Goal: Information Seeking & Learning: Learn about a topic

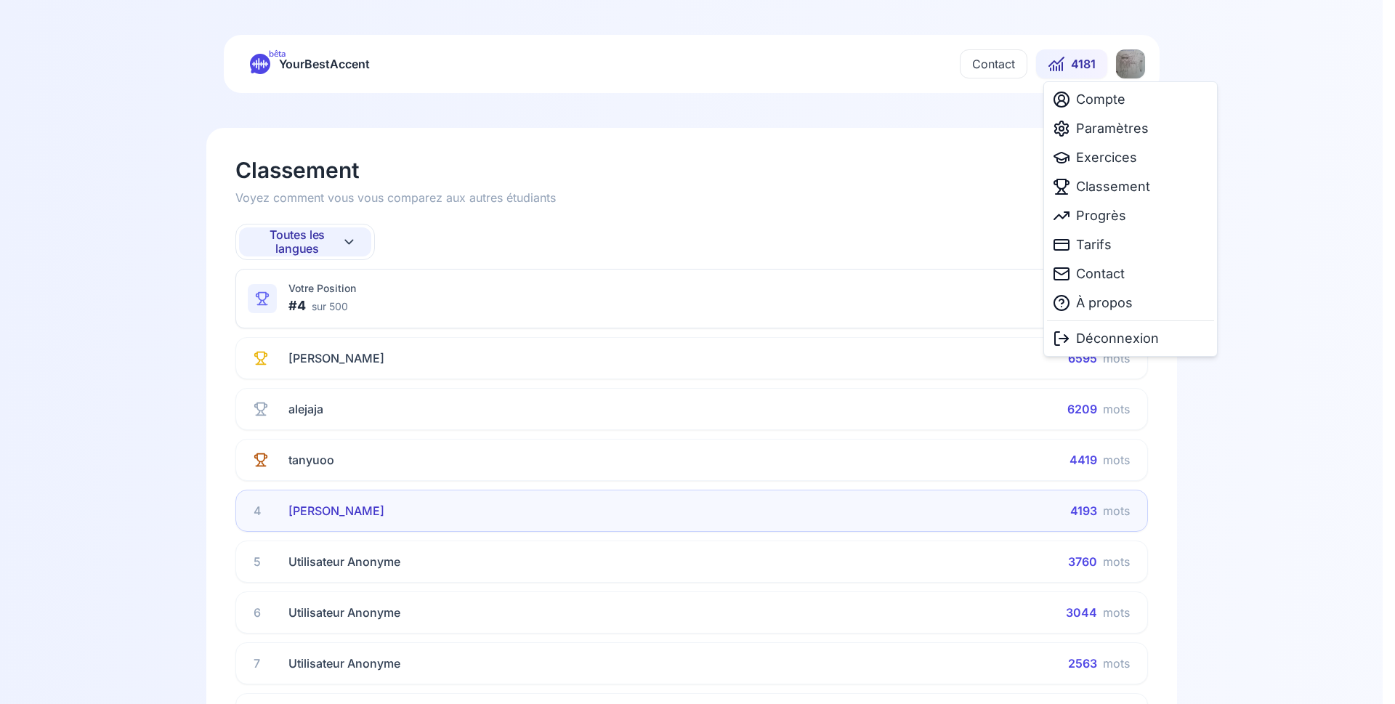
click at [1128, 58] on html "bêta YourBestAccent Contact 4181 Classement Voyez comment vous vous comparez au…" at bounding box center [697, 352] width 1395 height 704
click at [1114, 127] on span "Paramètres" at bounding box center [1112, 128] width 73 height 20
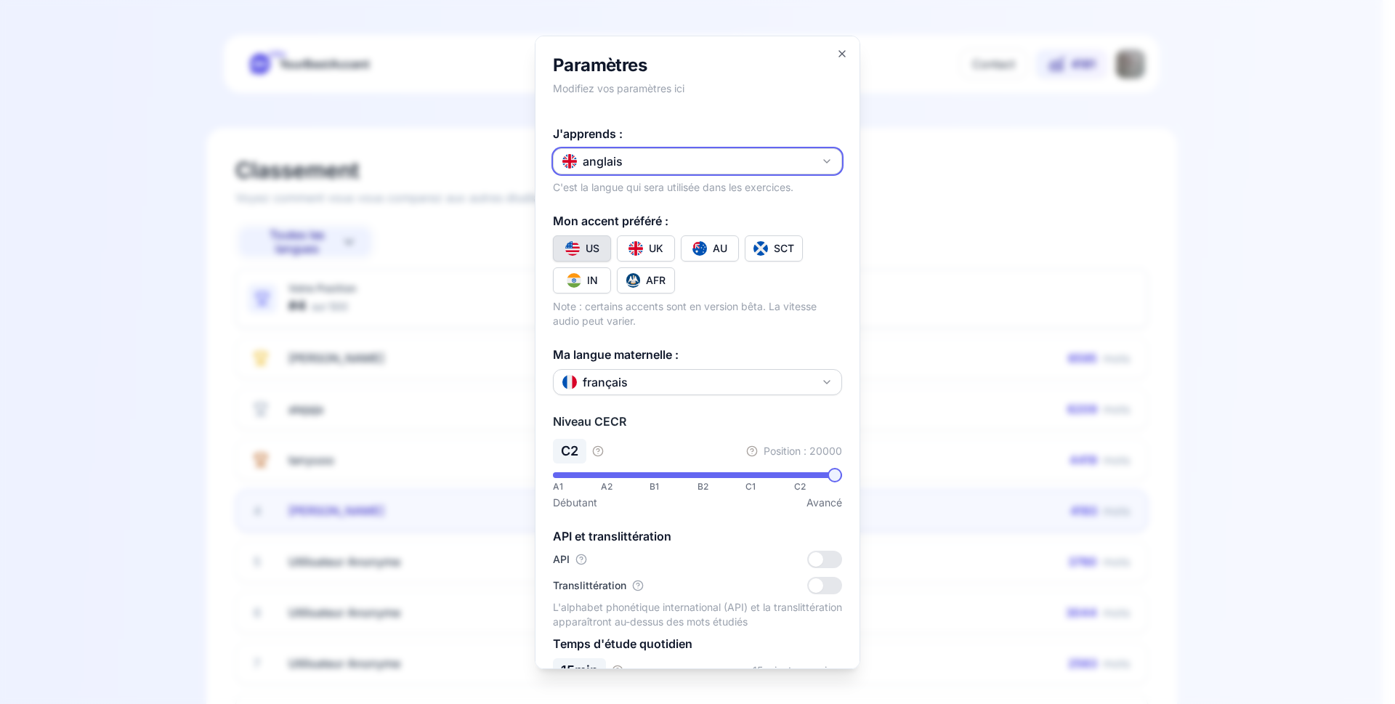
click at [682, 159] on button "anglais" at bounding box center [697, 160] width 289 height 26
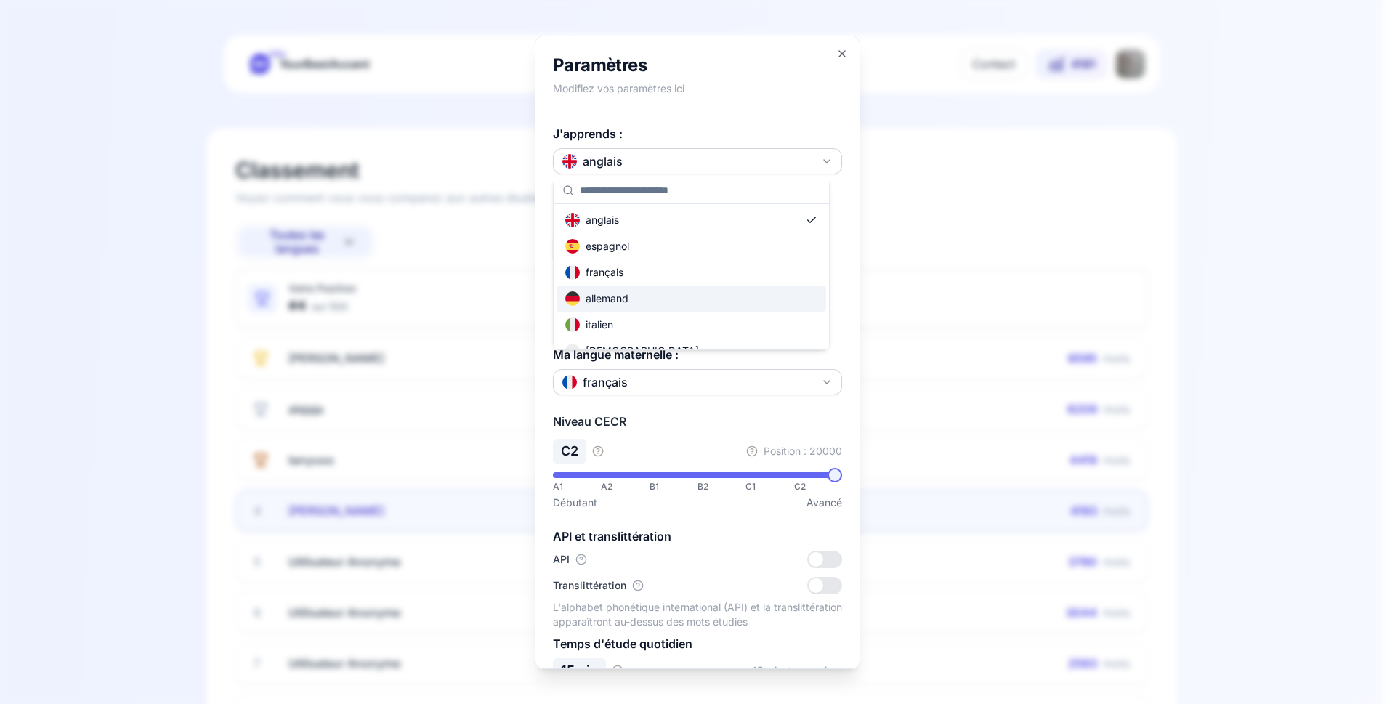
click at [623, 296] on div "allemand" at bounding box center [596, 298] width 63 height 15
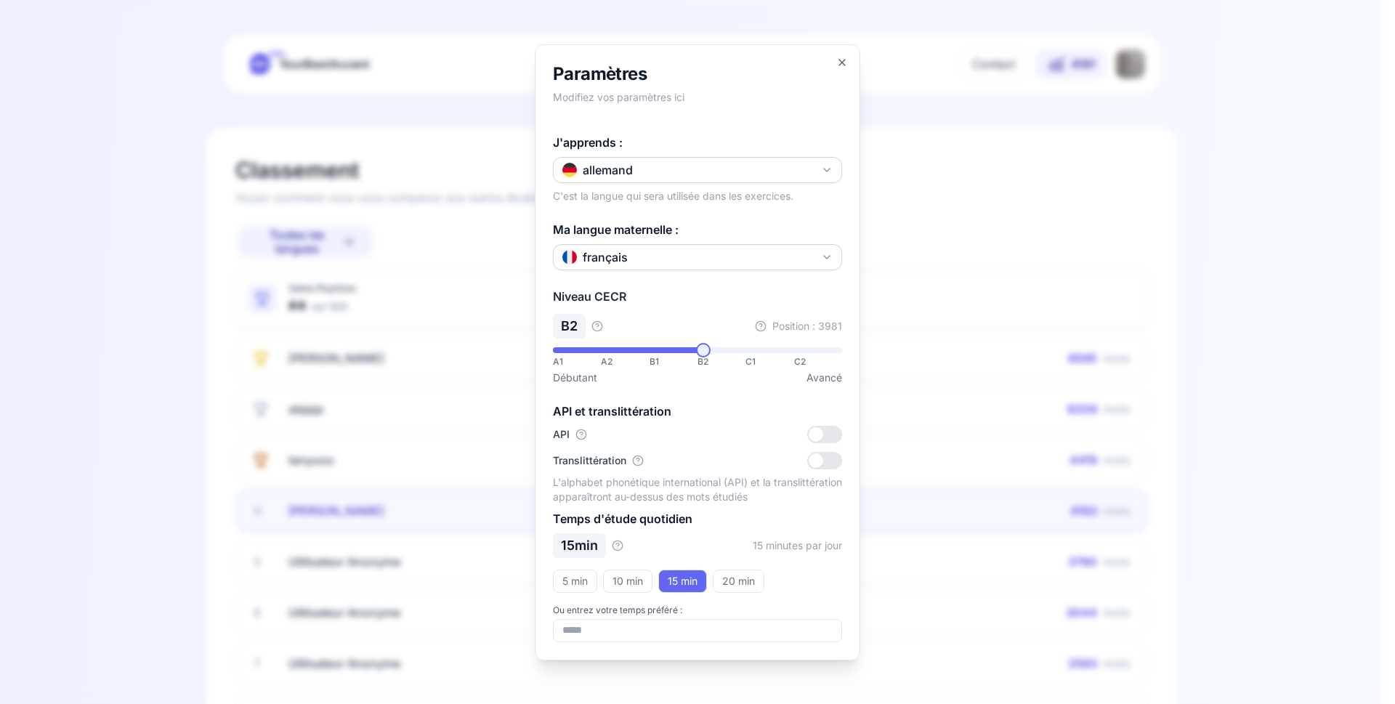
click at [938, 254] on div at bounding box center [697, 352] width 1395 height 704
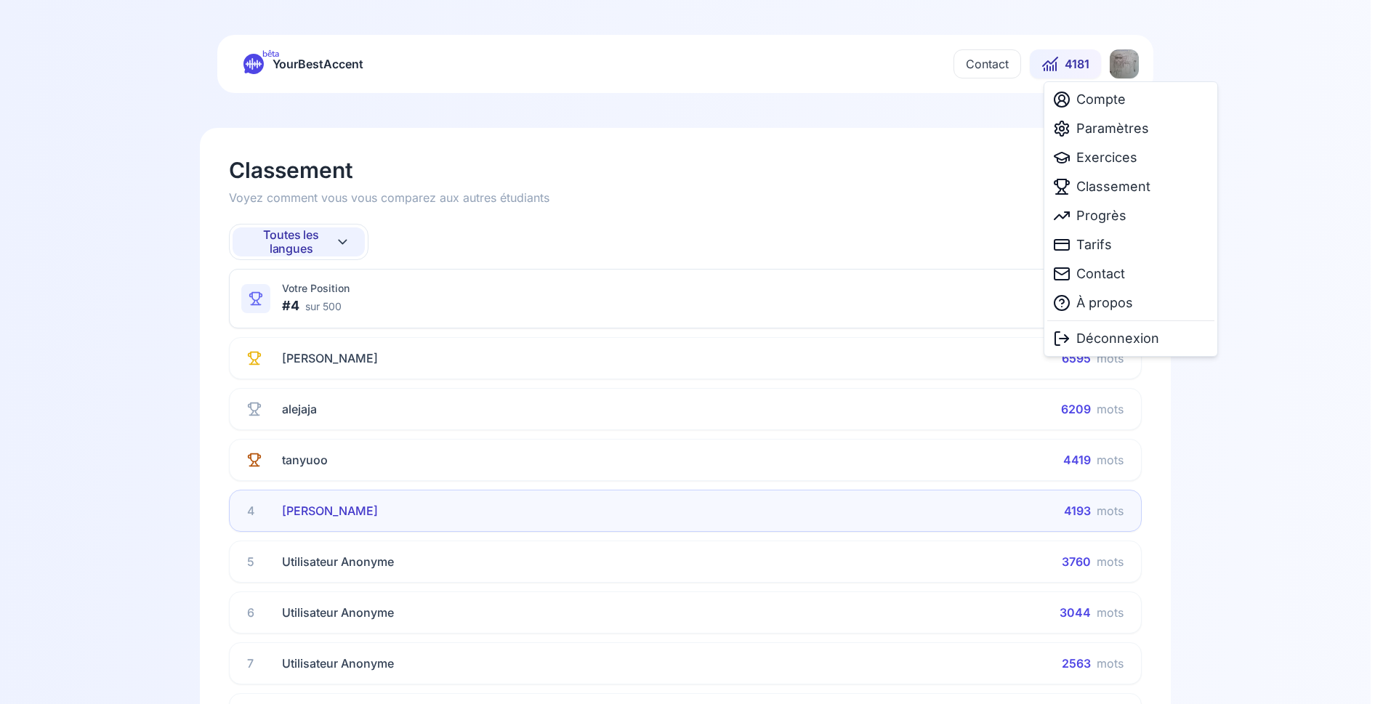
click at [1130, 68] on html "bêta YourBestAccent Contact 4181 Classement Voyez comment vous vous comparez au…" at bounding box center [691, 352] width 1383 height 704
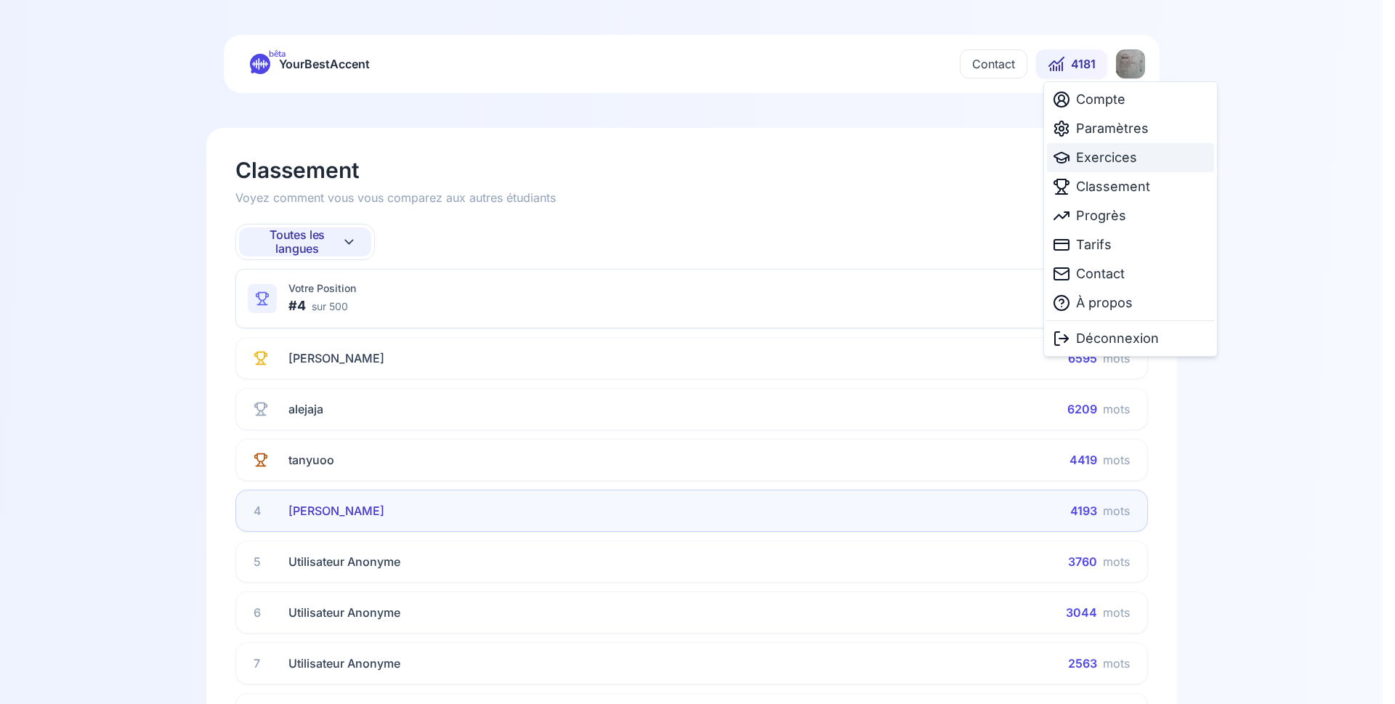
click at [1106, 153] on span "Exercices" at bounding box center [1106, 157] width 61 height 20
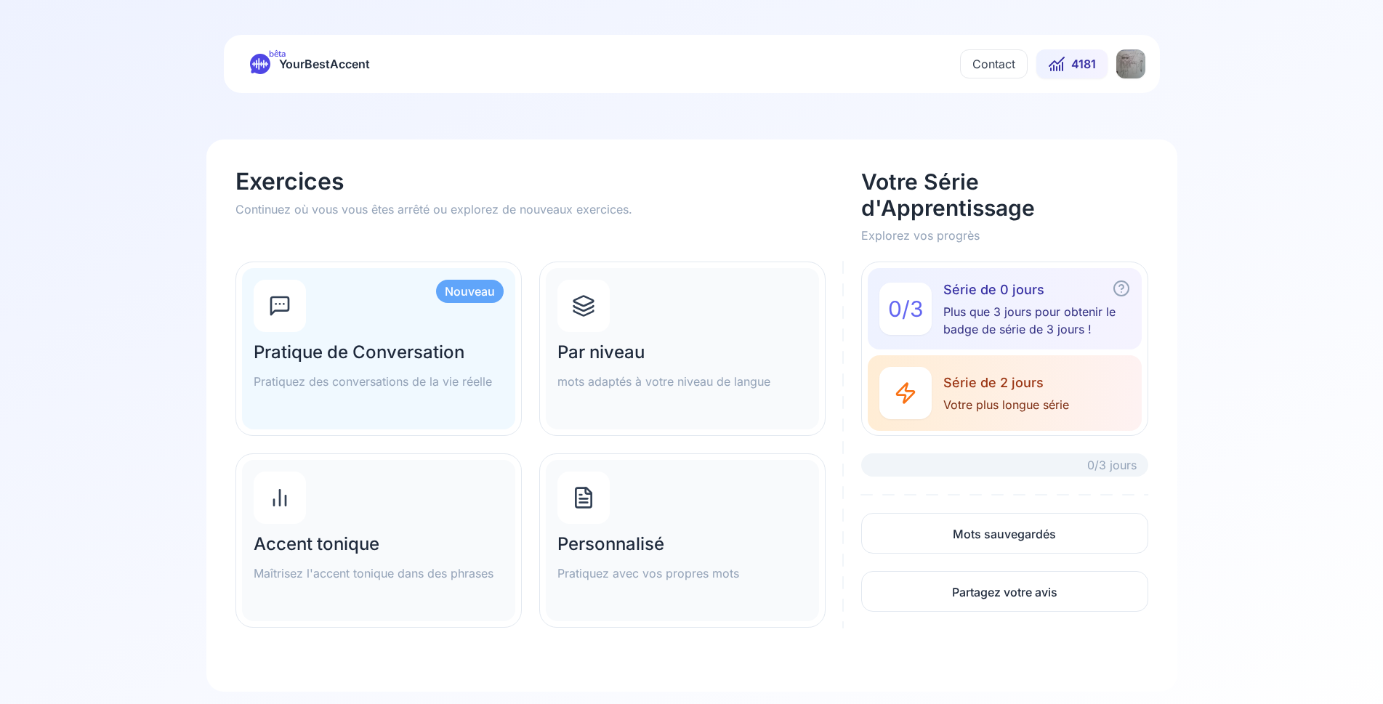
click at [618, 339] on div "Par niveau mots adaptés à votre niveau de langue" at bounding box center [682, 348] width 273 height 161
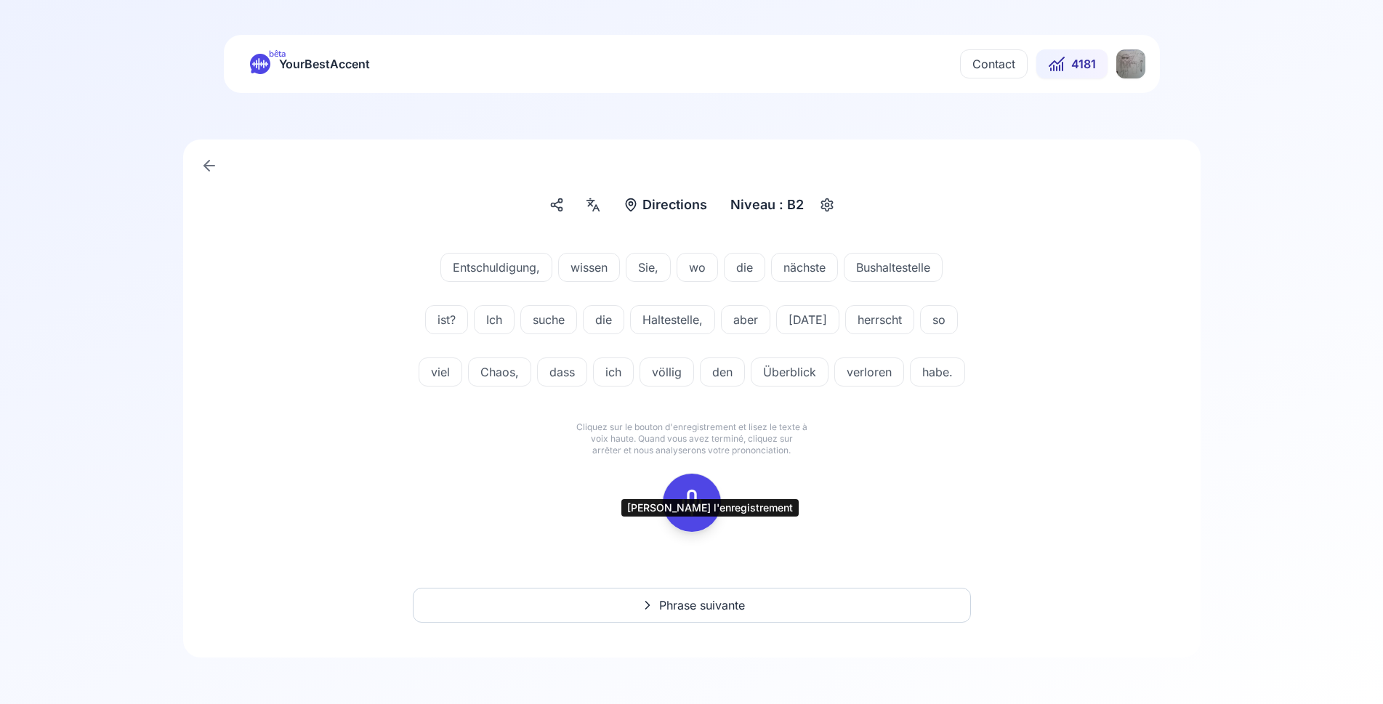
click at [705, 532] on div at bounding box center [691, 503] width 35 height 58
click at [705, 517] on icon at bounding box center [691, 502] width 29 height 29
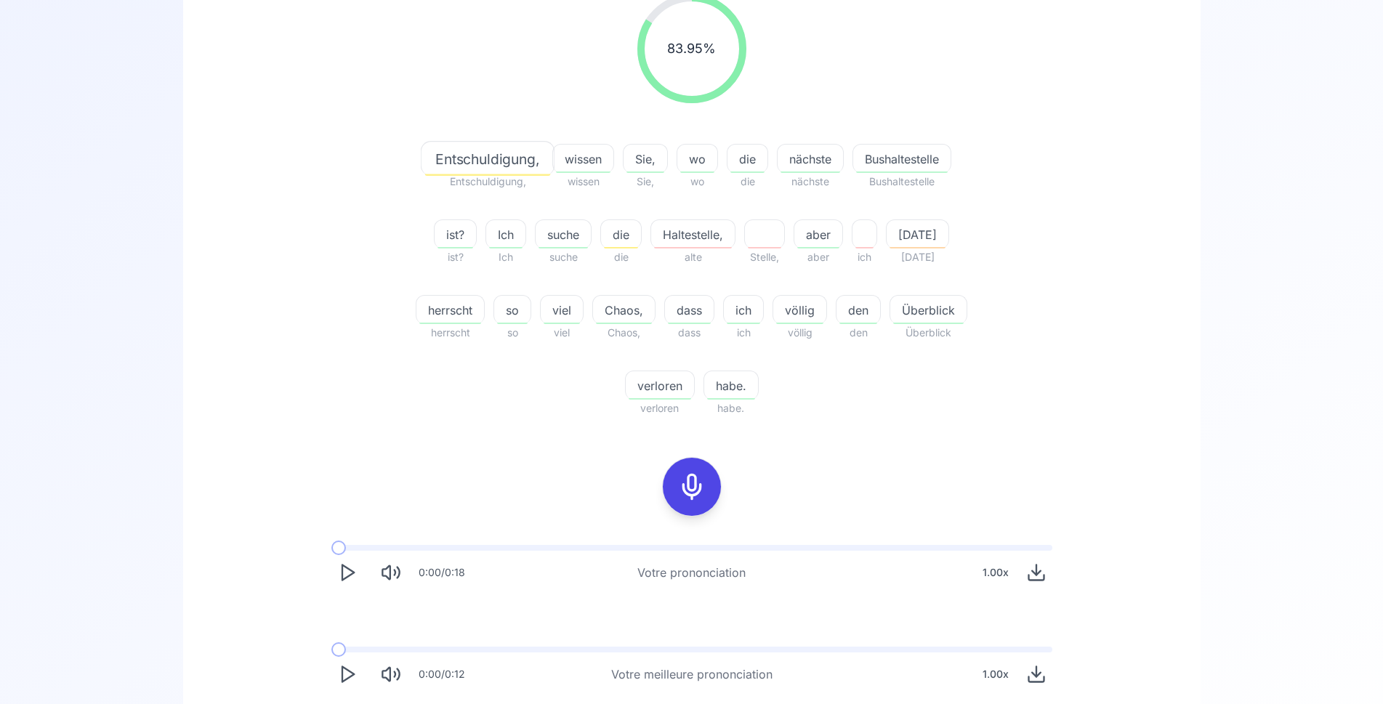
scroll to position [222, 0]
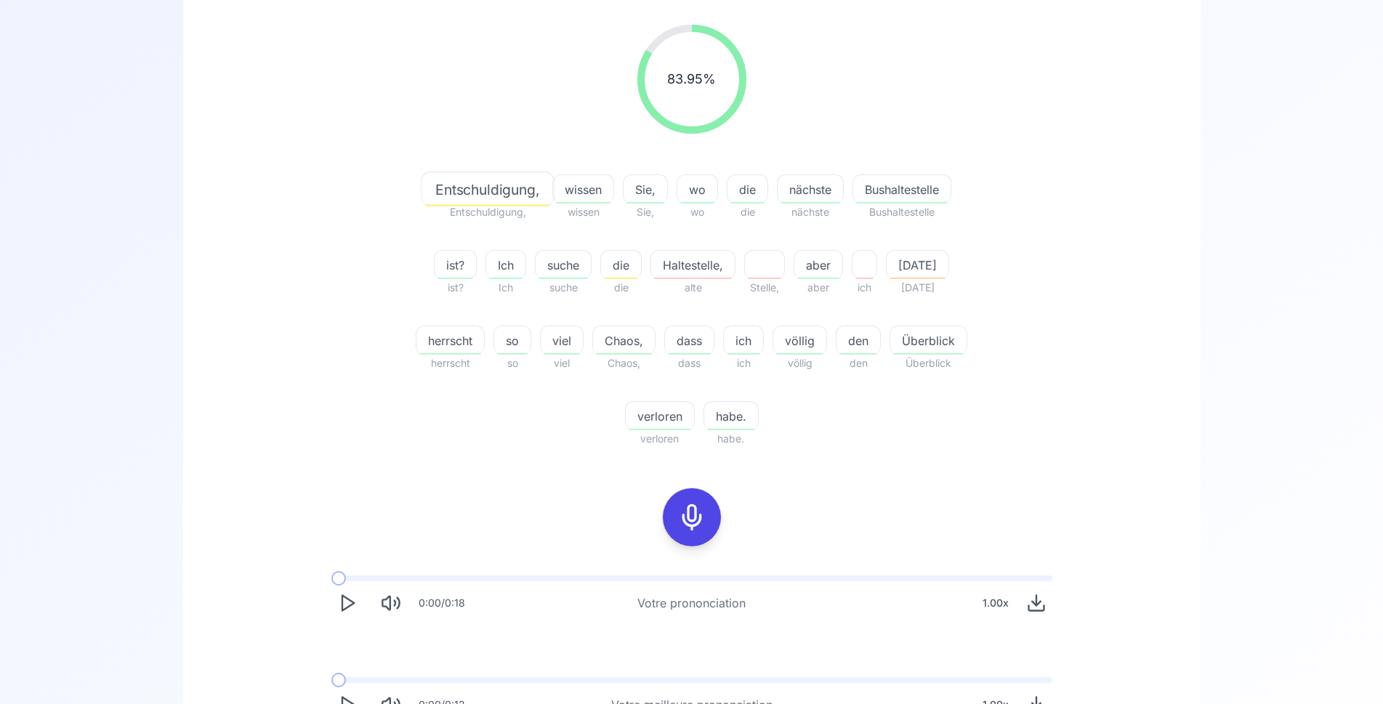
click at [702, 517] on rect at bounding box center [692, 517] width 22 height 22
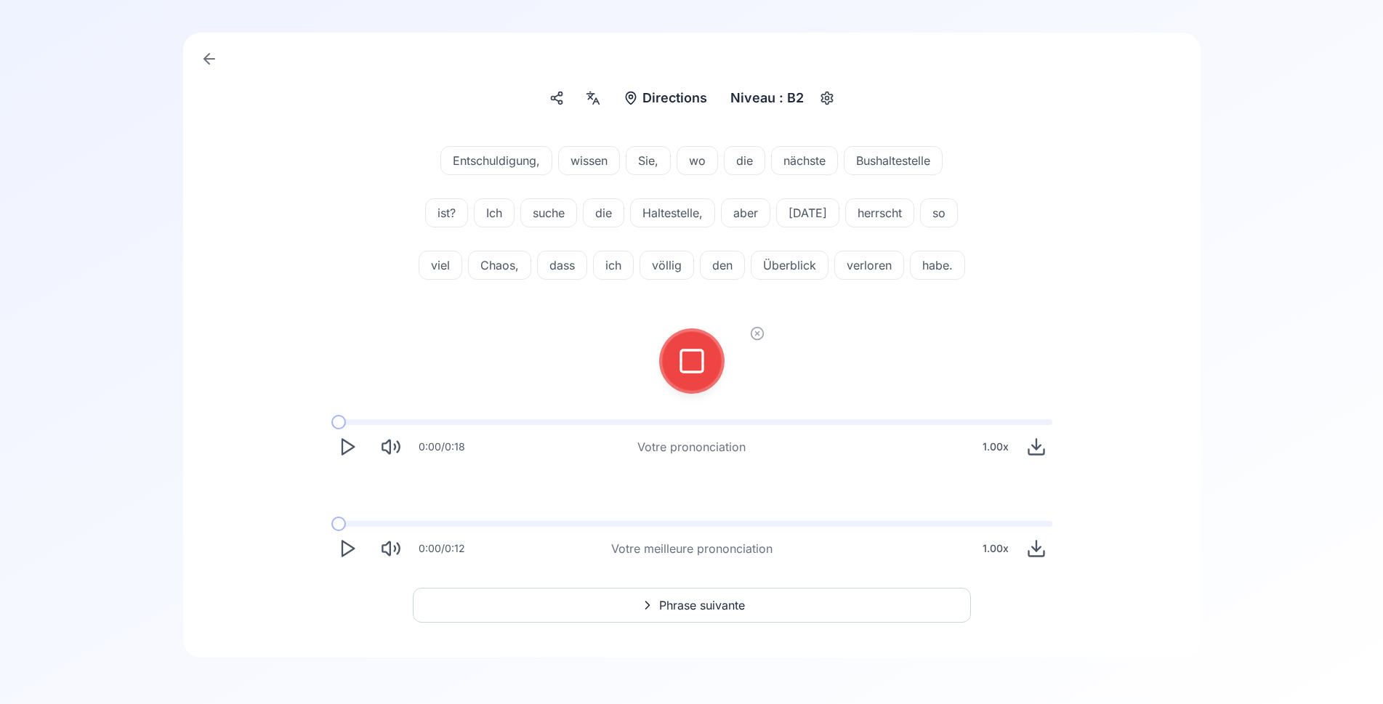
scroll to position [159, 0]
click at [704, 351] on icon at bounding box center [691, 361] width 29 height 29
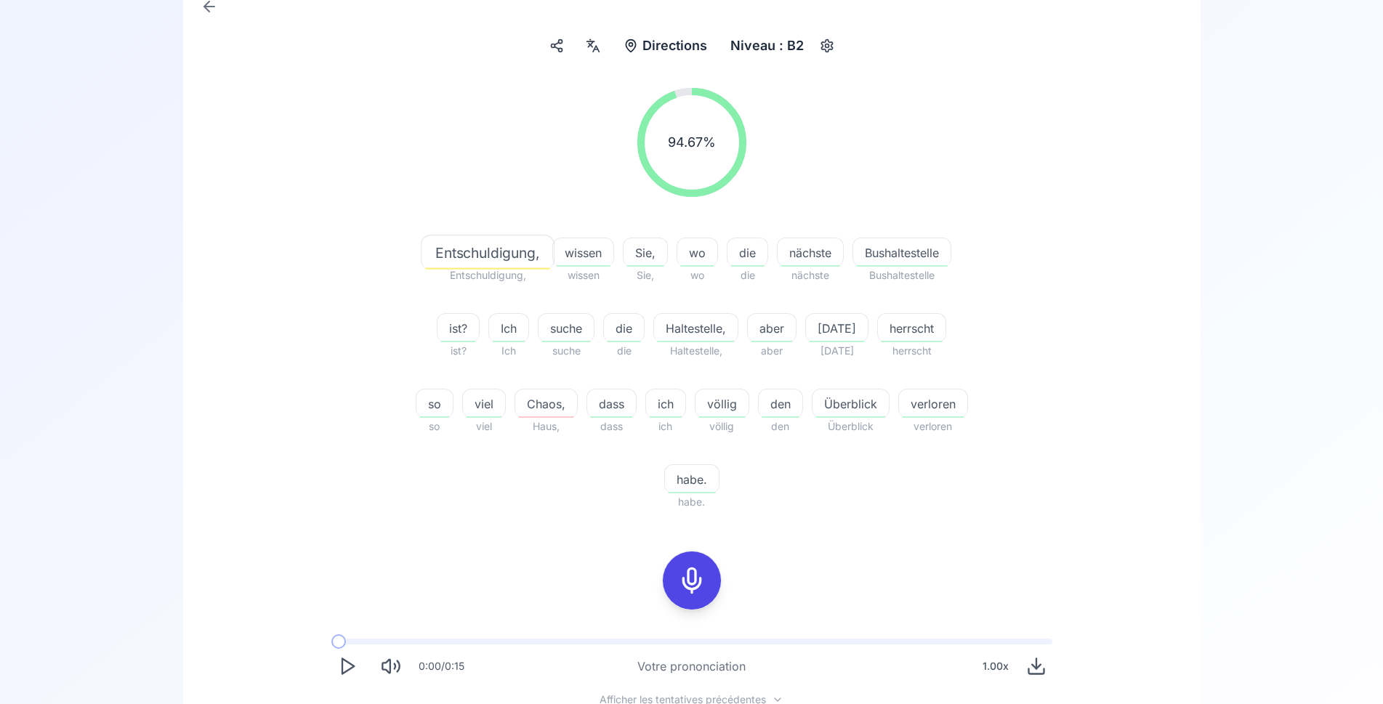
click at [594, 46] on icon at bounding box center [592, 46] width 17 height 15
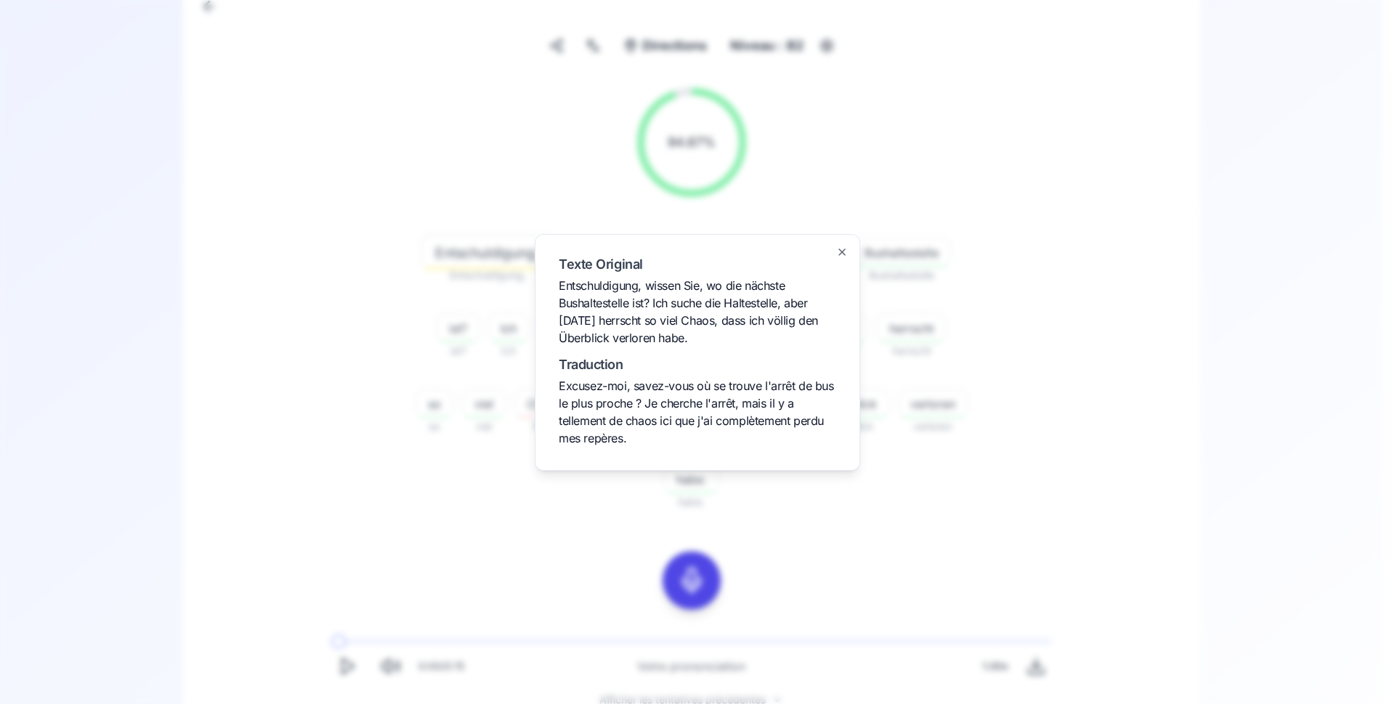
click at [409, 453] on div at bounding box center [697, 352] width 1395 height 704
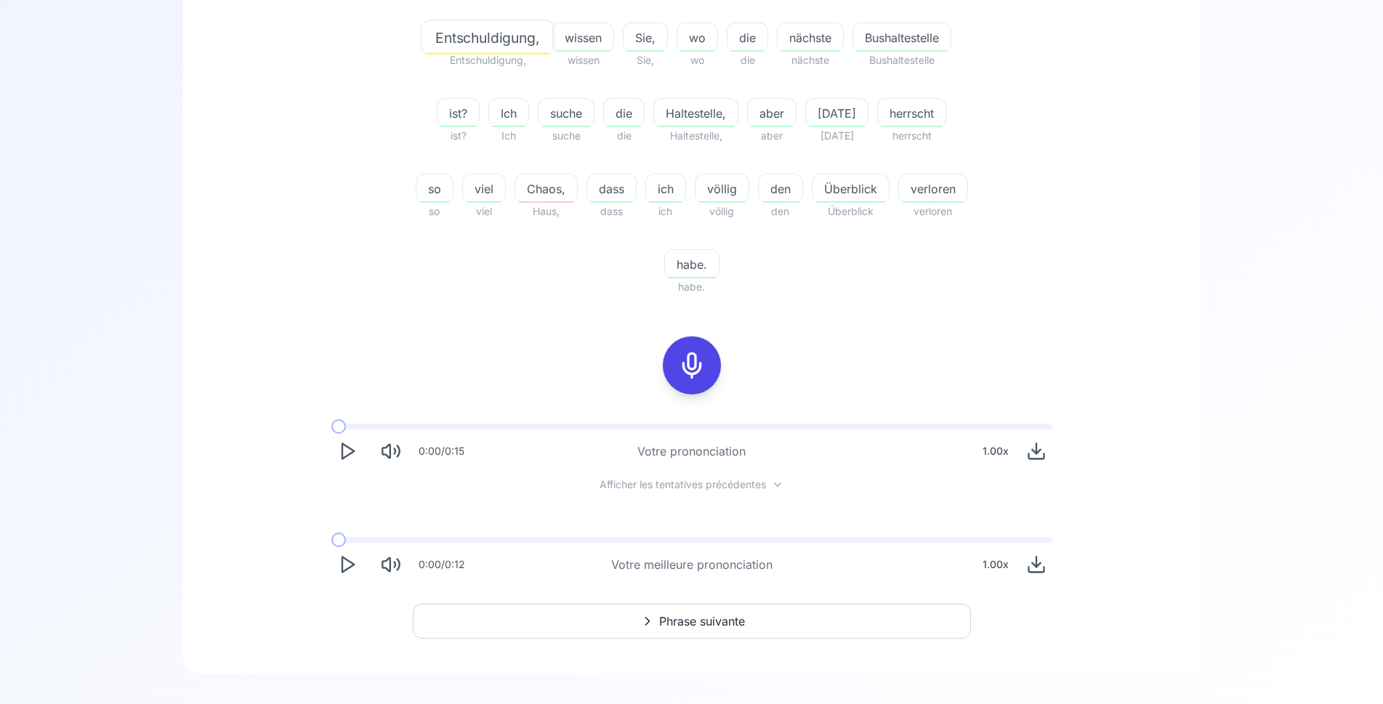
scroll to position [381, 0]
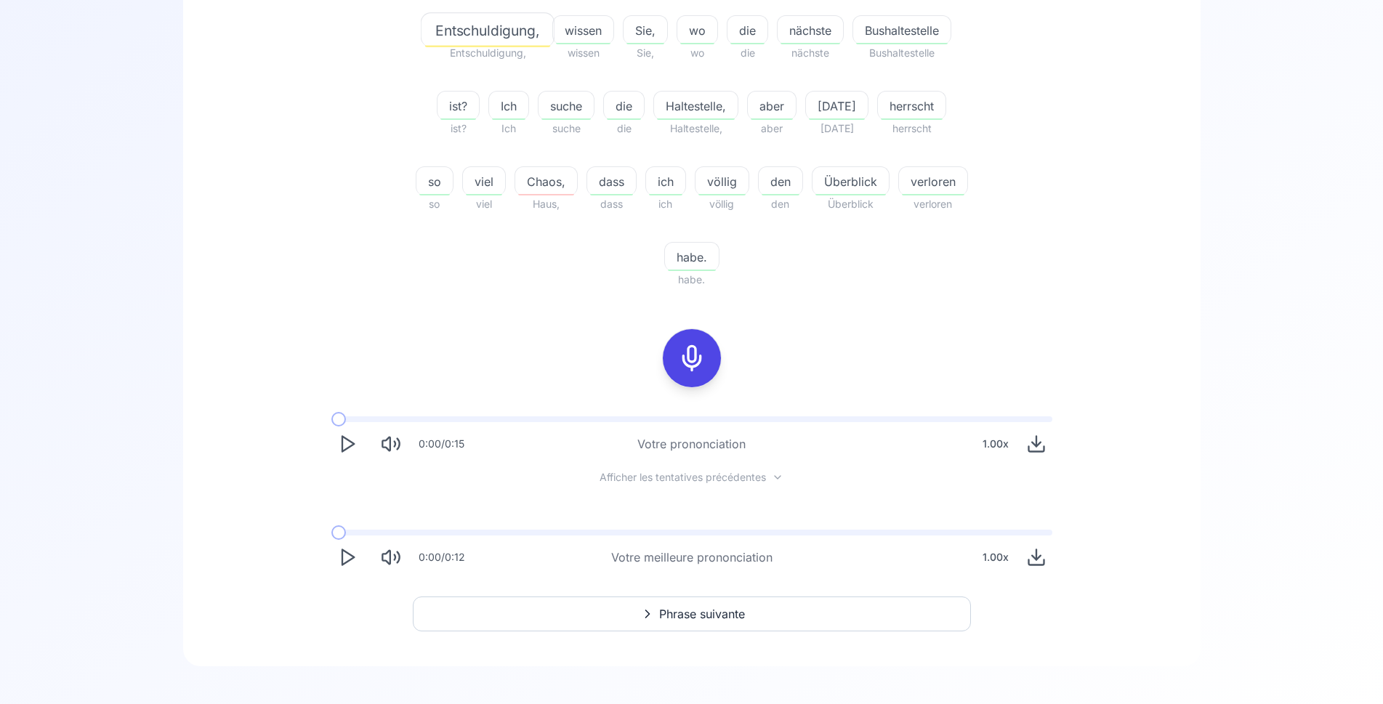
click at [352, 555] on icon "Play" at bounding box center [347, 557] width 20 height 20
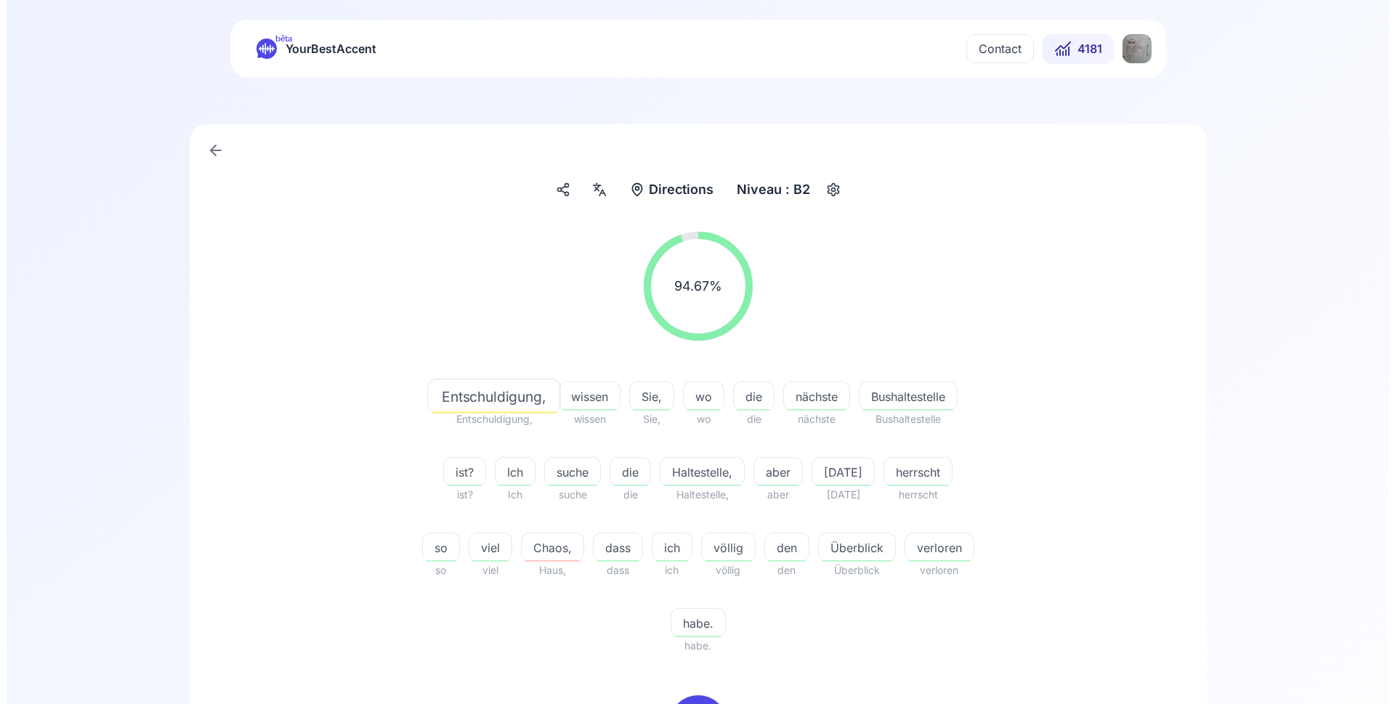
scroll to position [0, 0]
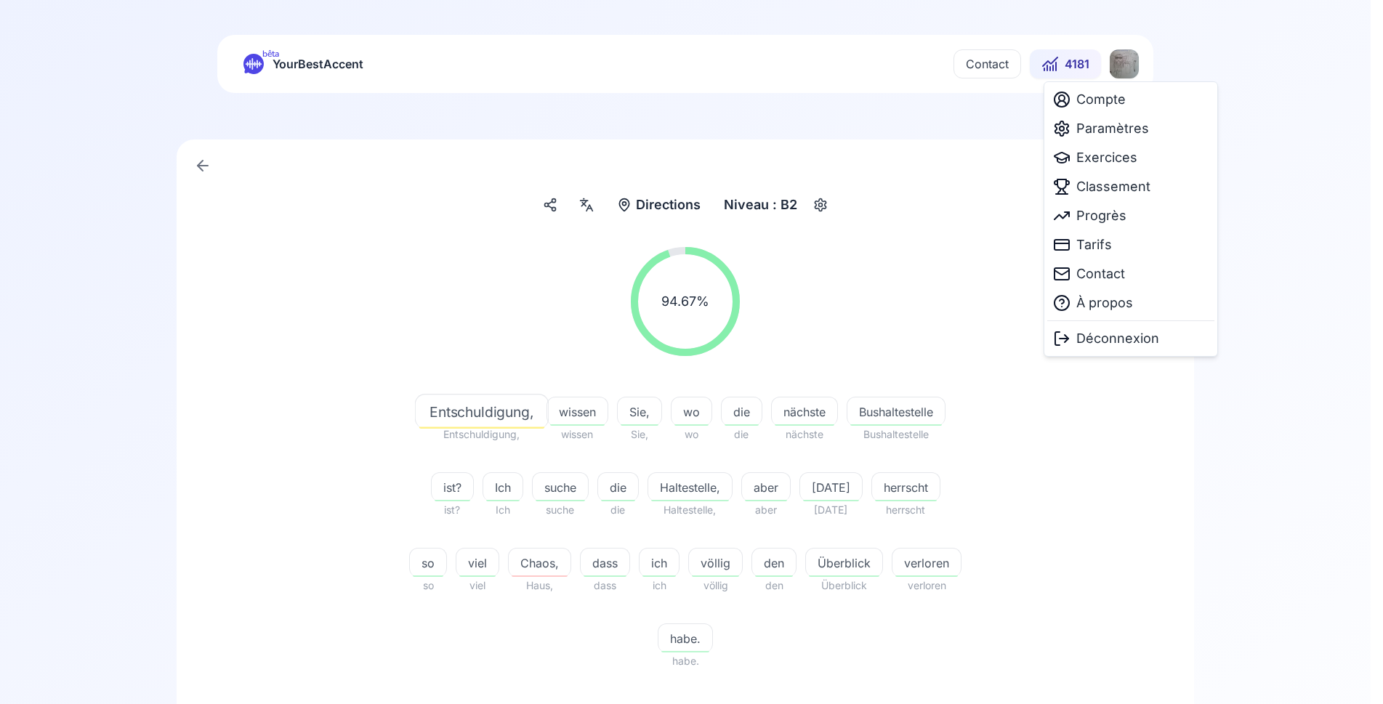
click at [1132, 60] on html "bêta YourBestAccent Contact 4181 Directions Directions Niveau : B2 94.67 % 94.6…" at bounding box center [691, 352] width 1383 height 704
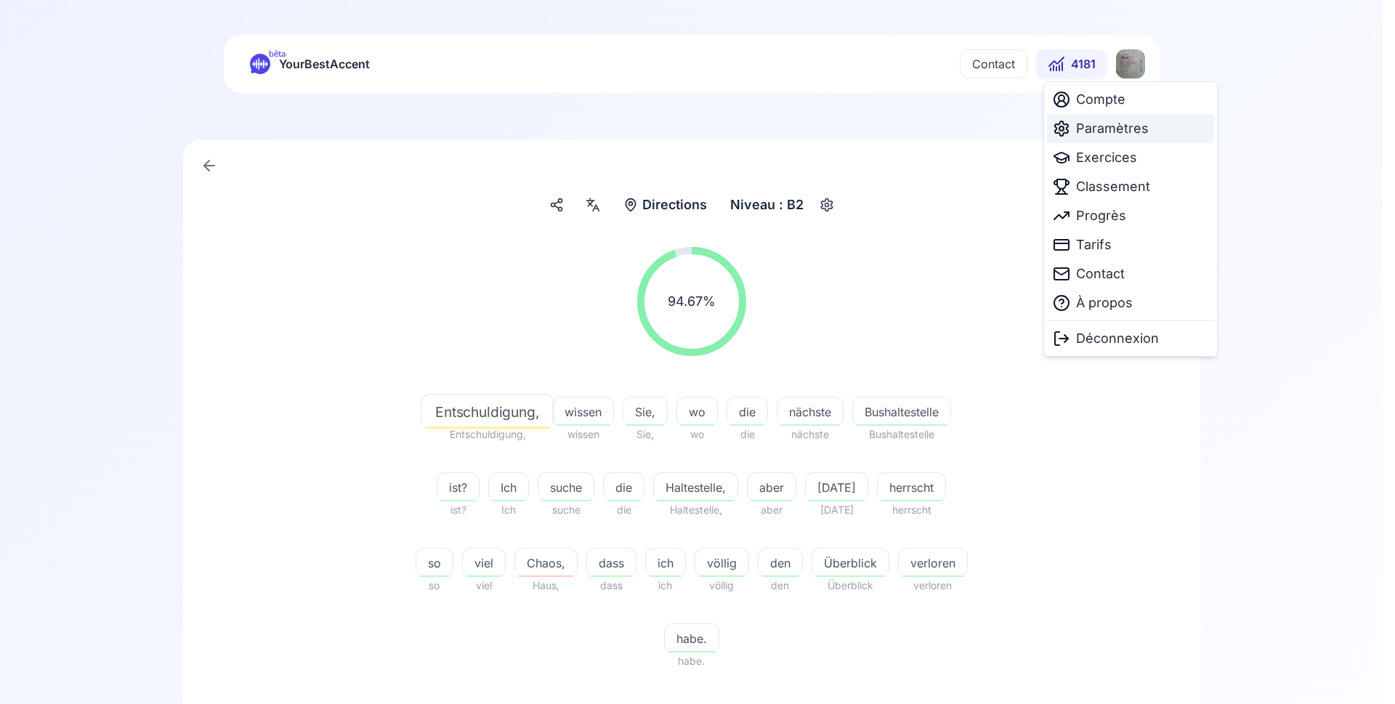
click at [1104, 134] on span "Paramètres" at bounding box center [1112, 128] width 73 height 20
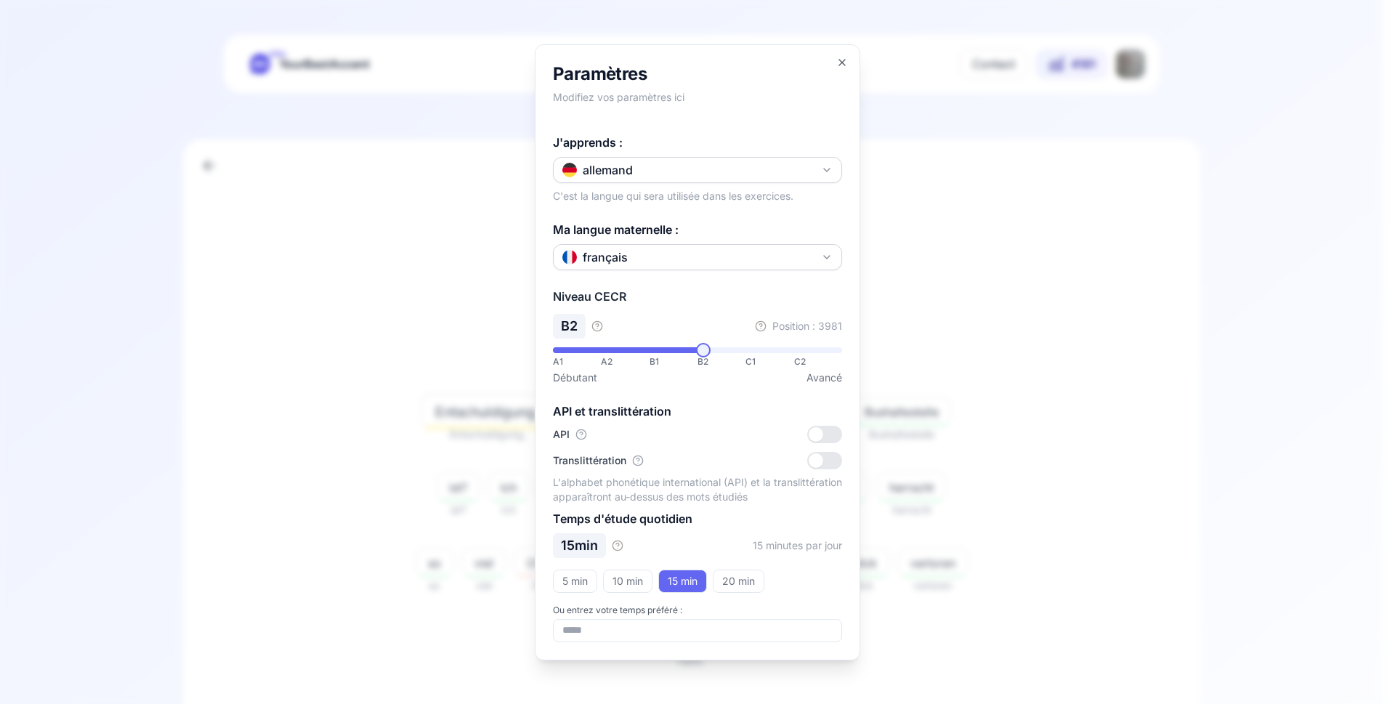
click at [773, 169] on button "allemand" at bounding box center [697, 170] width 289 height 26
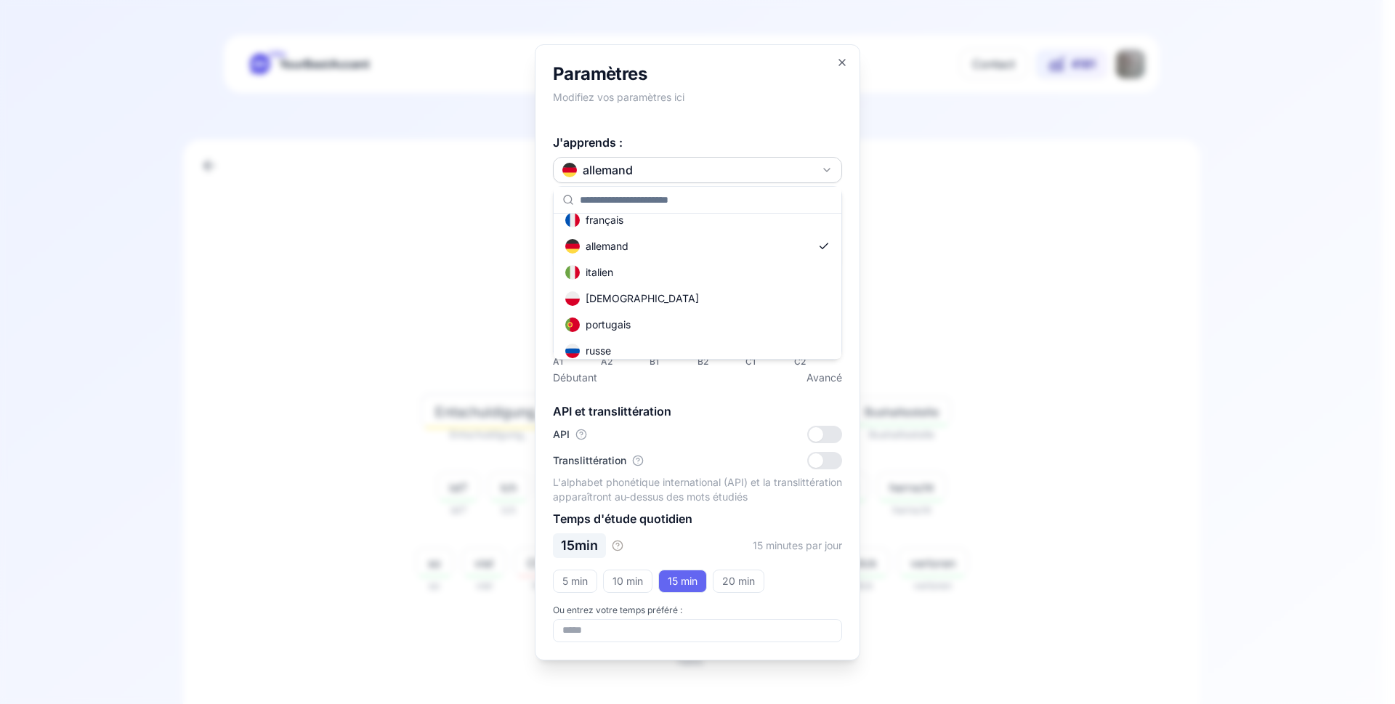
scroll to position [61, 0]
click at [642, 350] on div "russe" at bounding box center [698, 352] width 282 height 26
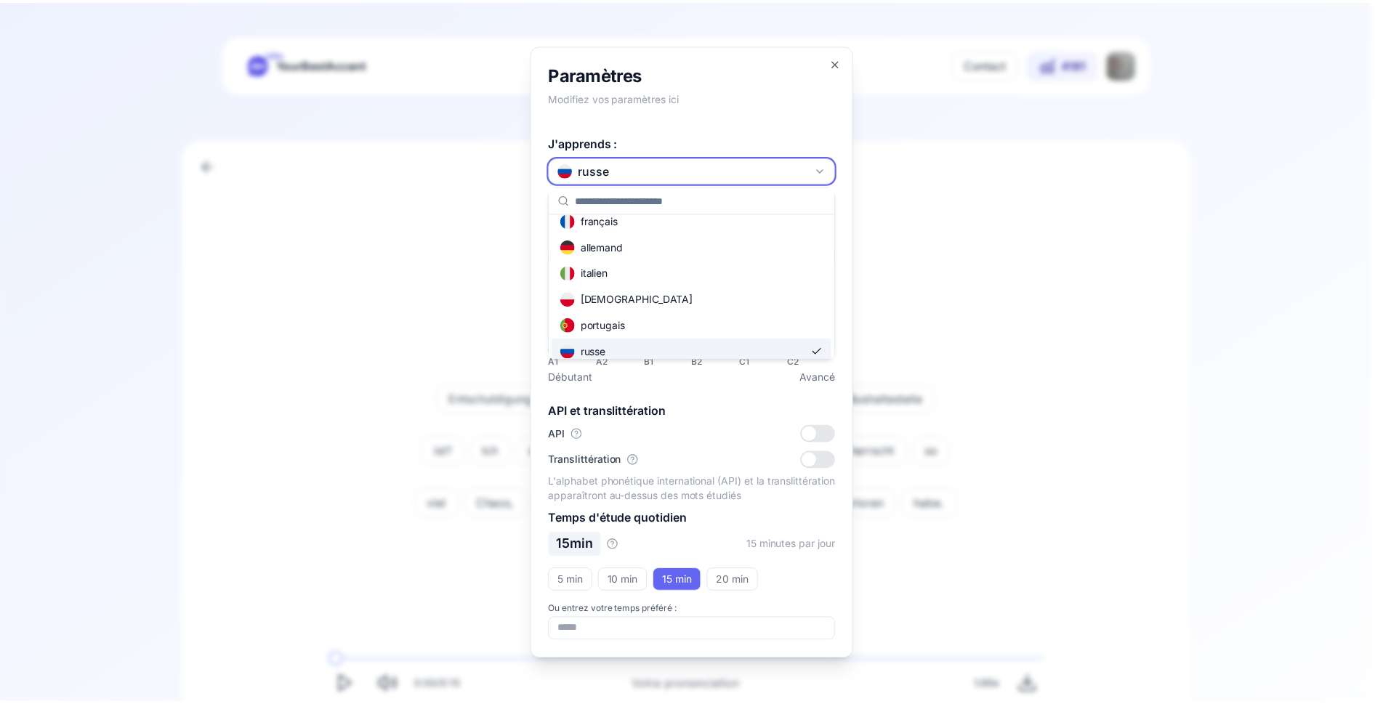
scroll to position [0, 0]
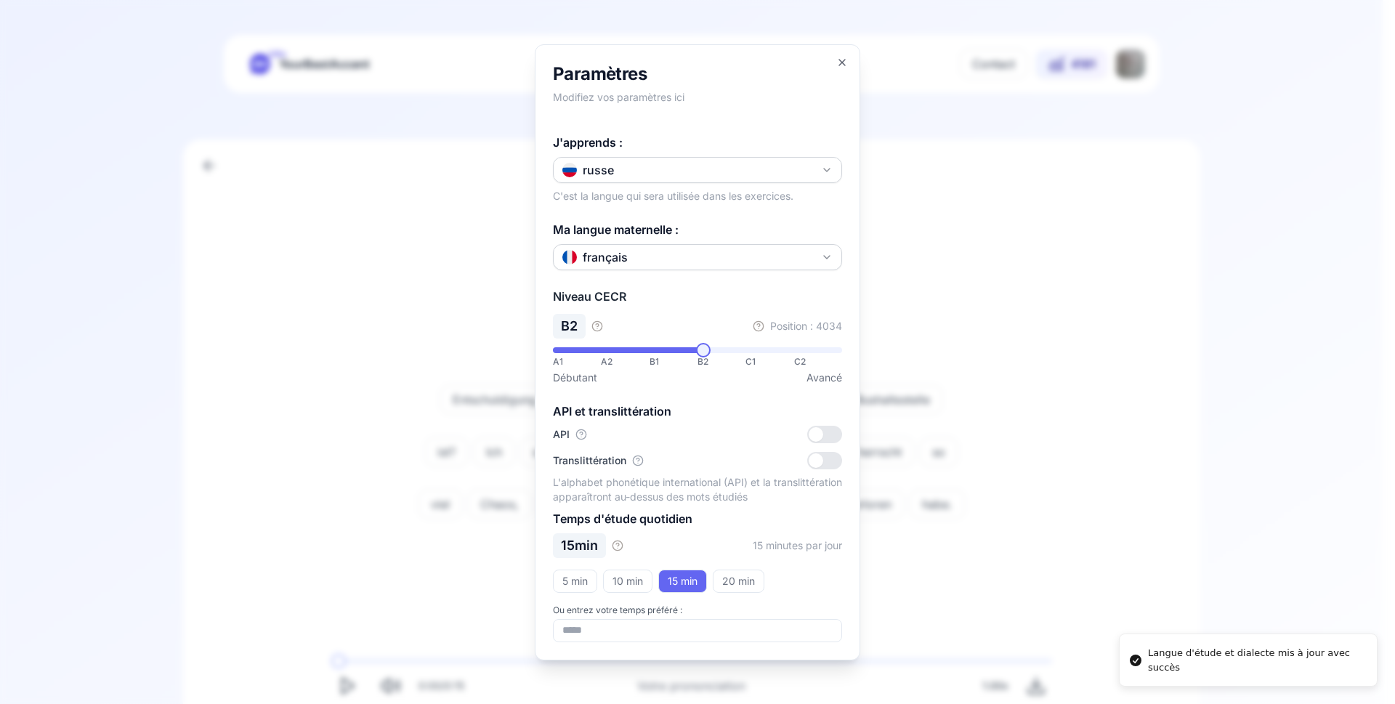
click at [347, 254] on div at bounding box center [697, 352] width 1395 height 704
